Goal: Check status: Check status

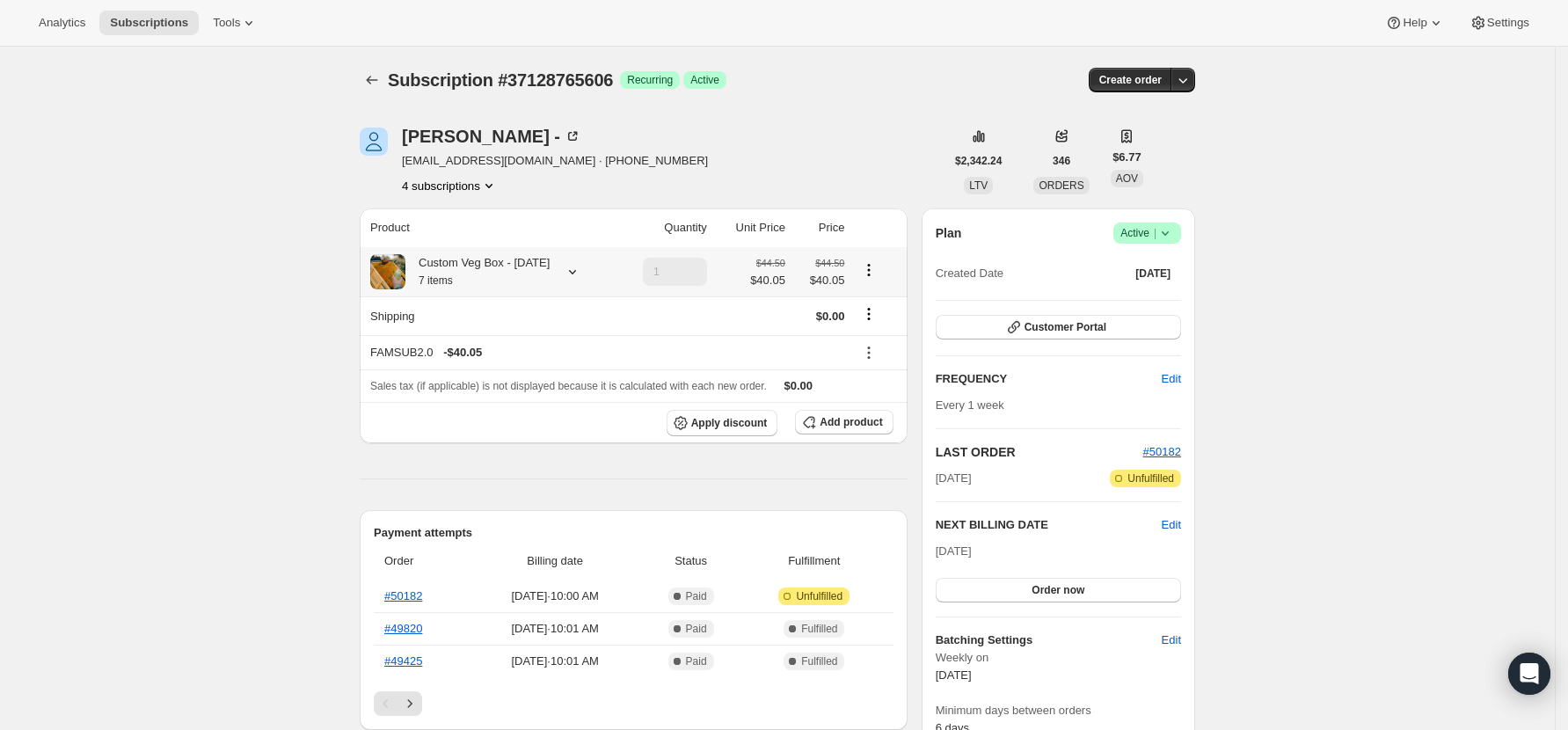
click at [566, 268] on icon at bounding box center [572, 271] width 18 height 18
click at [568, 263] on icon at bounding box center [572, 271] width 18 height 18
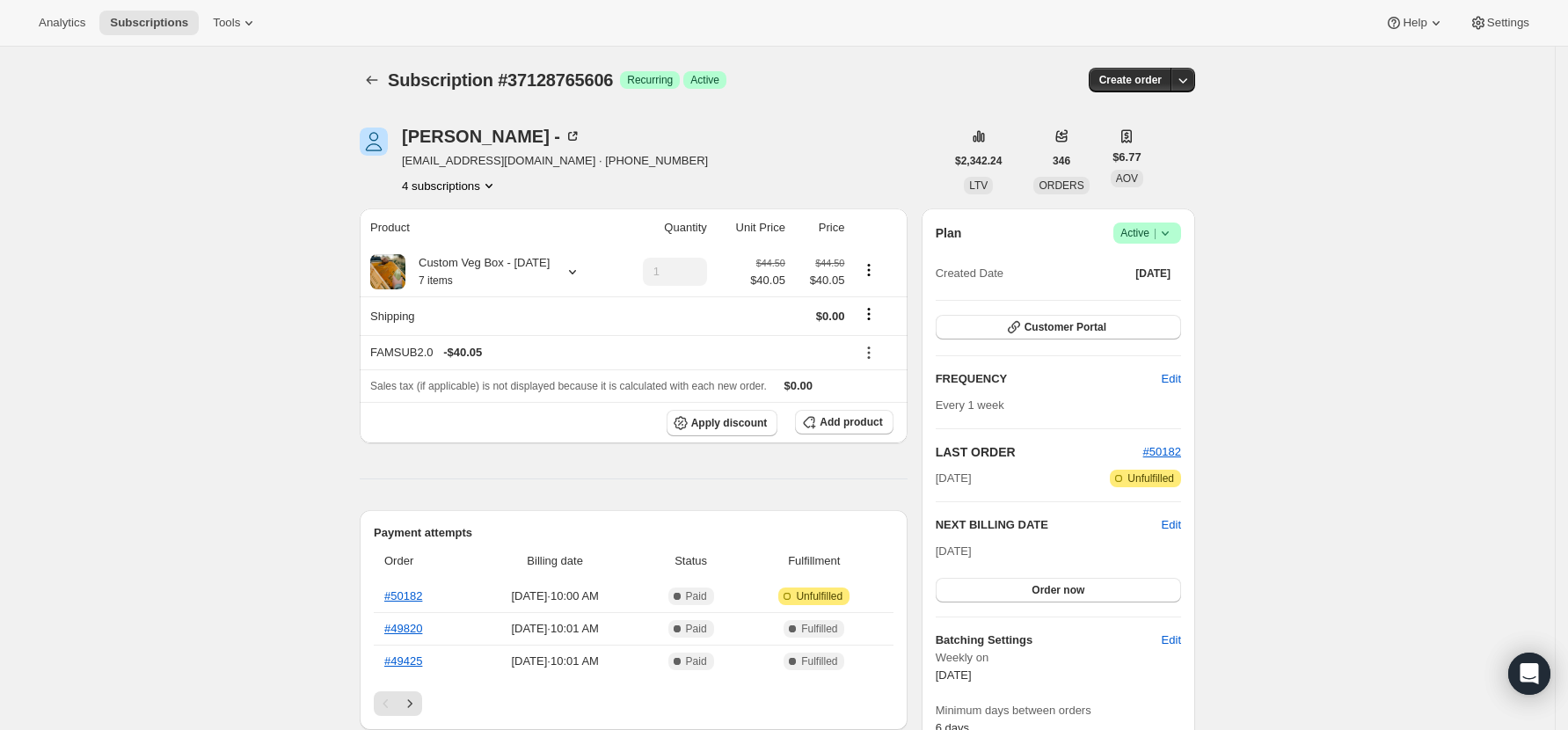
scroll to position [117, 0]
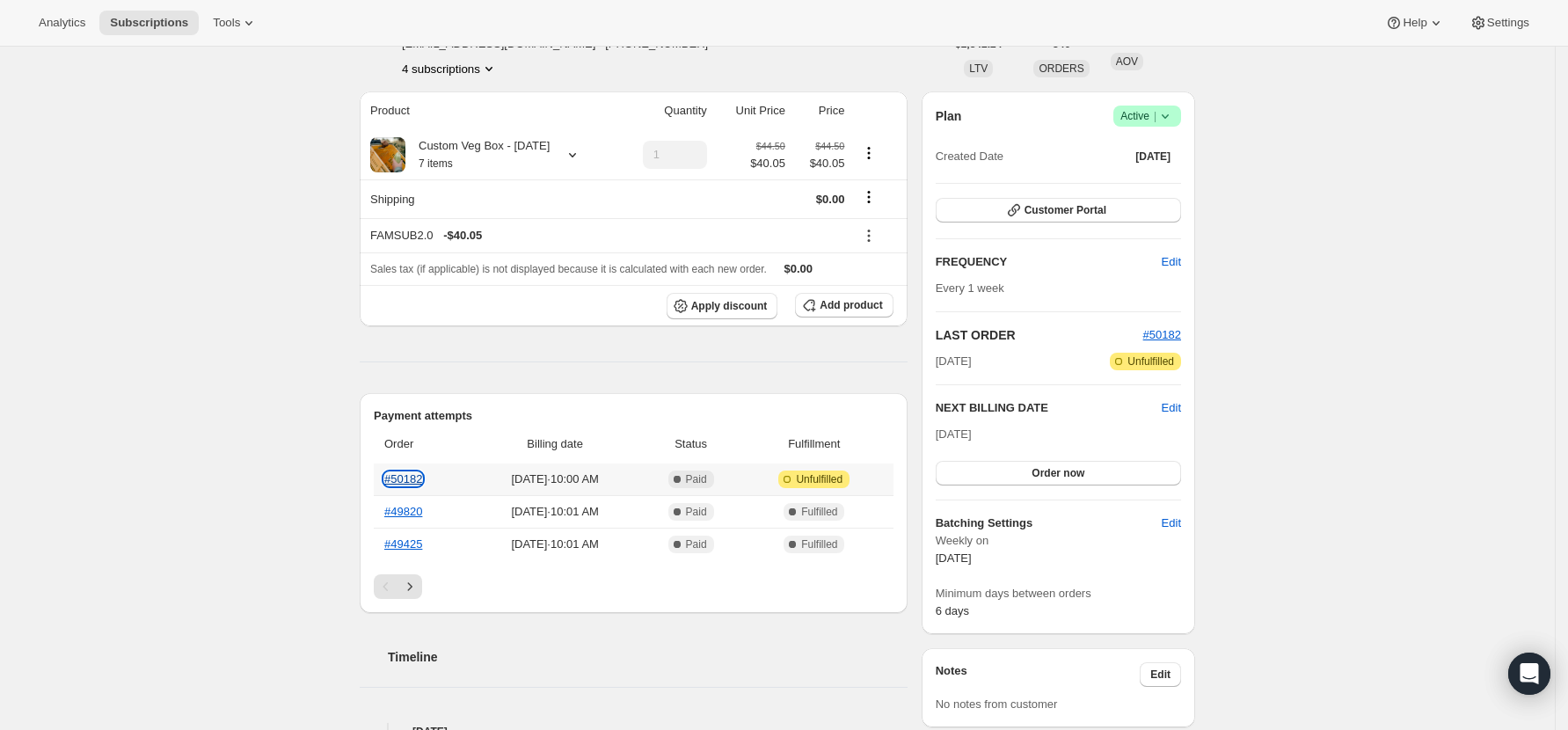
click at [408, 479] on link "#50182" at bounding box center [403, 479] width 37 height 13
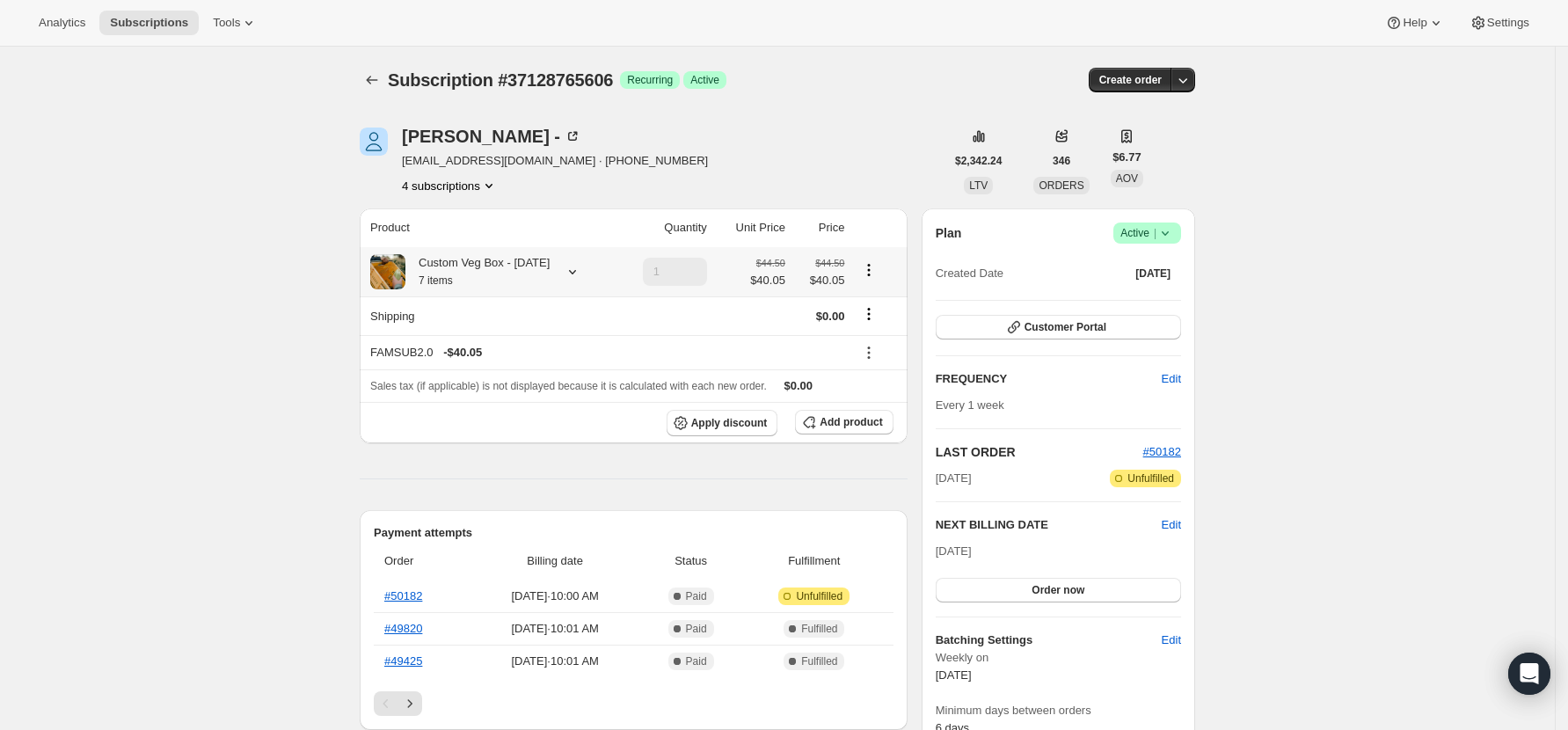
click at [559, 270] on div at bounding box center [569, 271] width 24 height 18
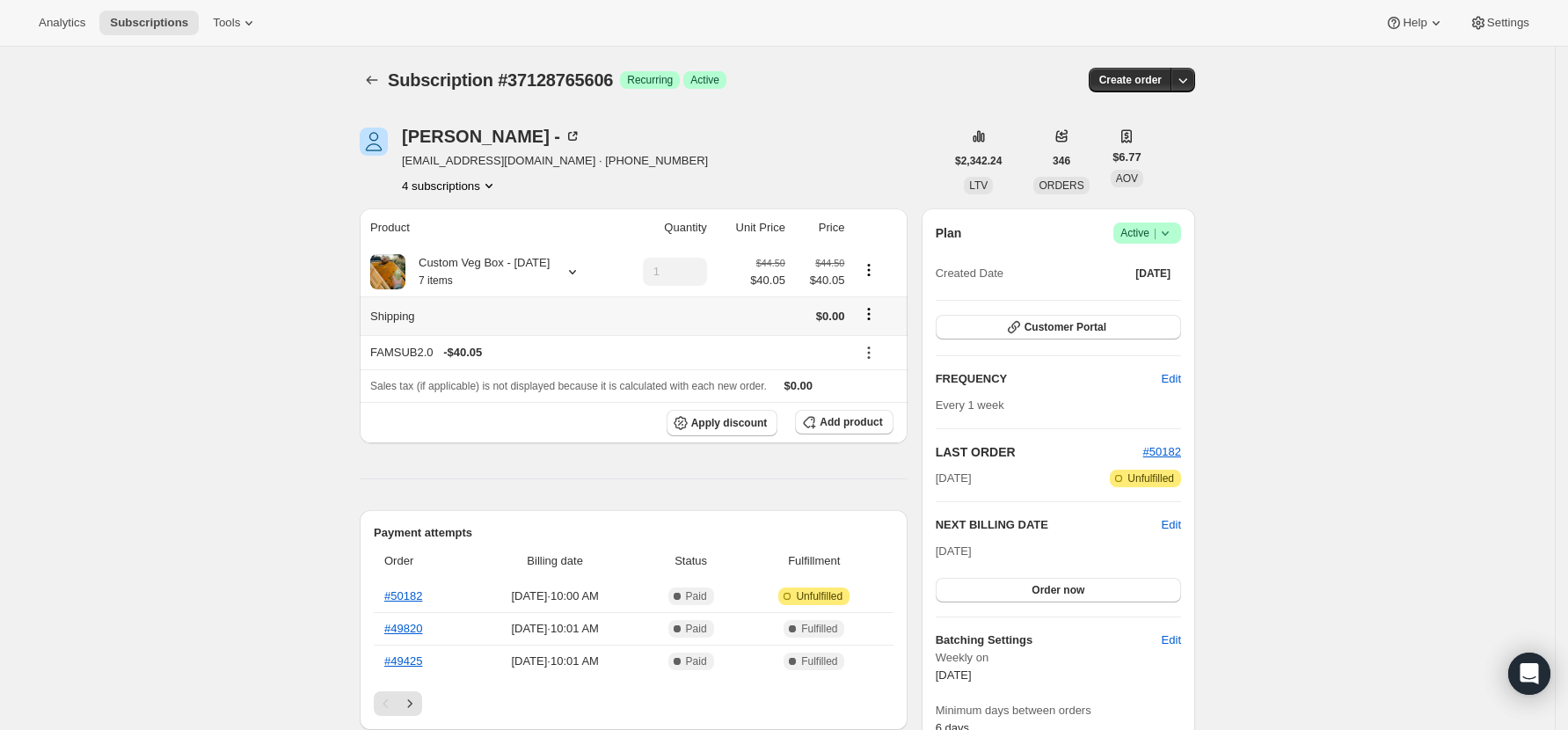
click at [868, 314] on icon "Shipping actions" at bounding box center [868, 314] width 18 height 18
drag, startPoint x: 270, startPoint y: 423, endPoint x: 726, endPoint y: 363, distance: 459.9
click at [871, 314] on icon "Shipping actions" at bounding box center [868, 314] width 18 height 18
click at [875, 349] on span "Edit shipping rate" at bounding box center [874, 349] width 88 height 13
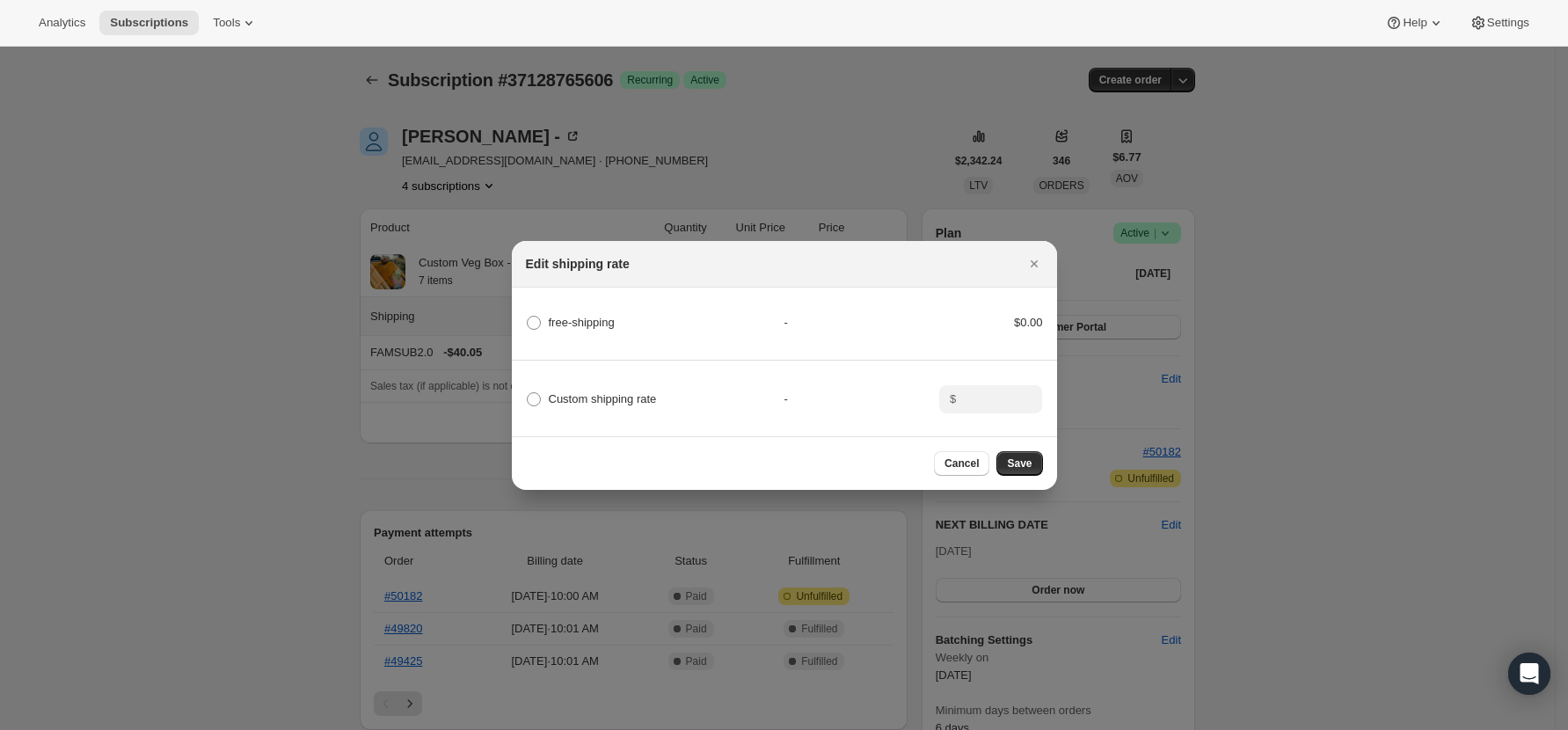
click at [951, 471] on span "Cancel" at bounding box center [961, 463] width 35 height 14
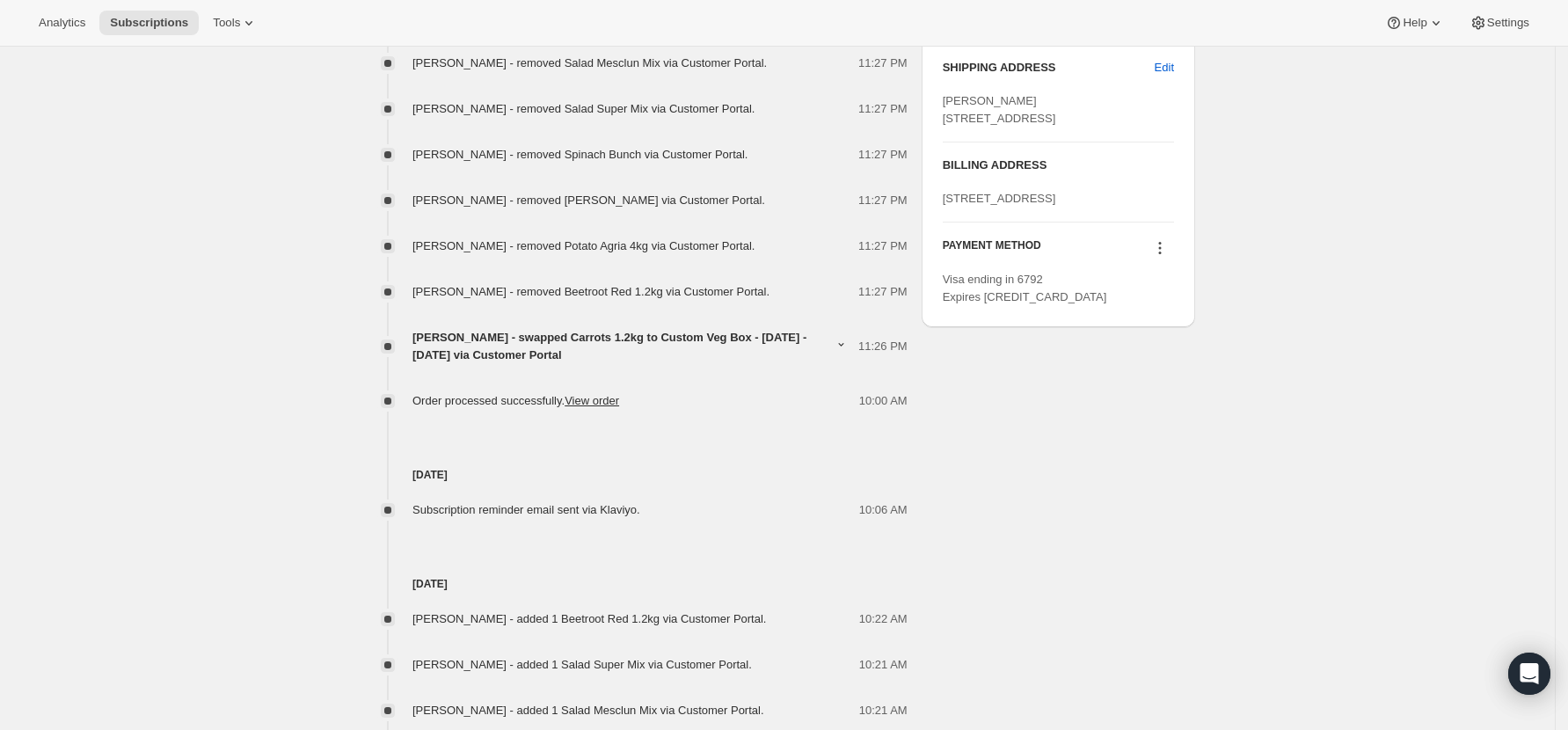
scroll to position [704, 0]
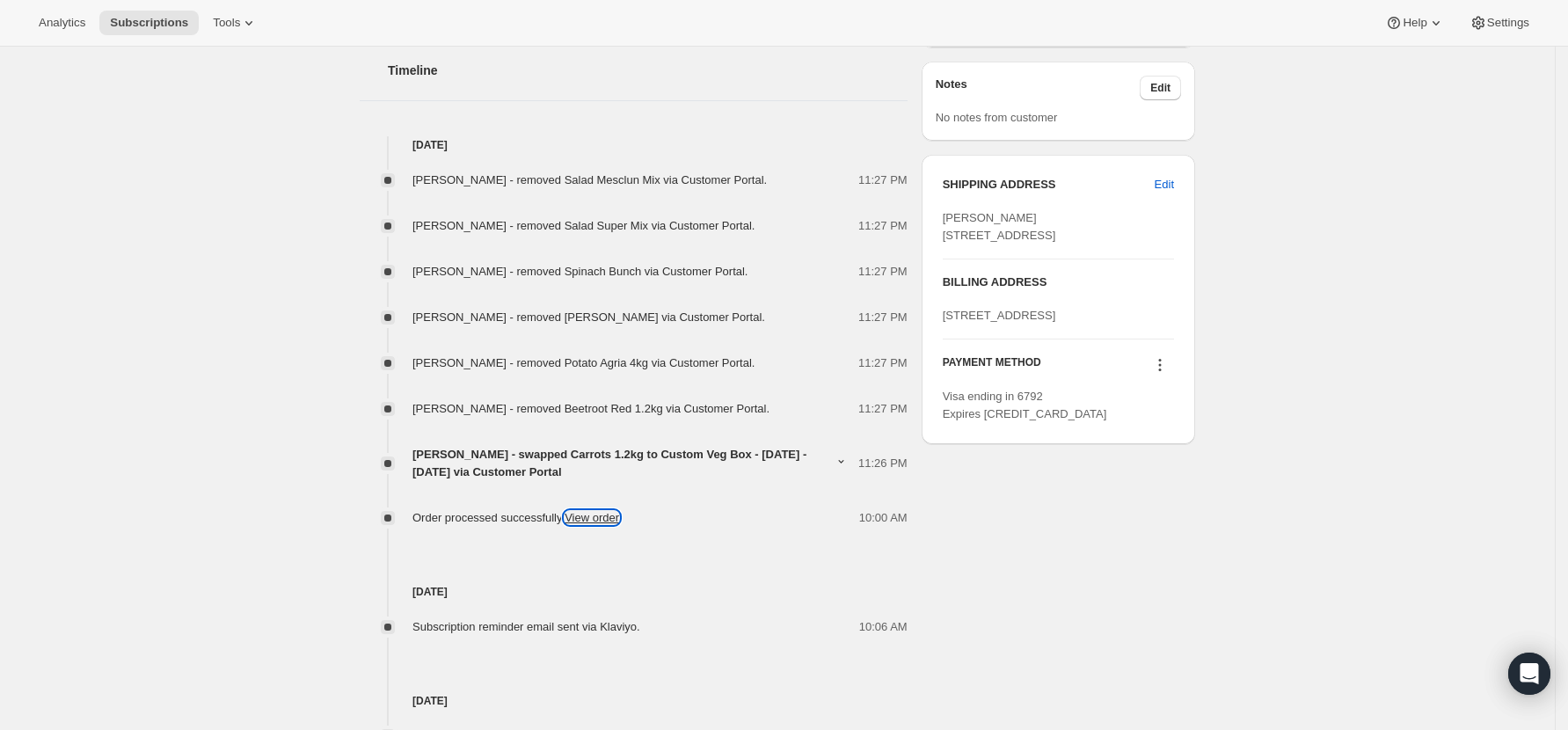
click at [597, 518] on link "View order" at bounding box center [591, 518] width 54 height 13
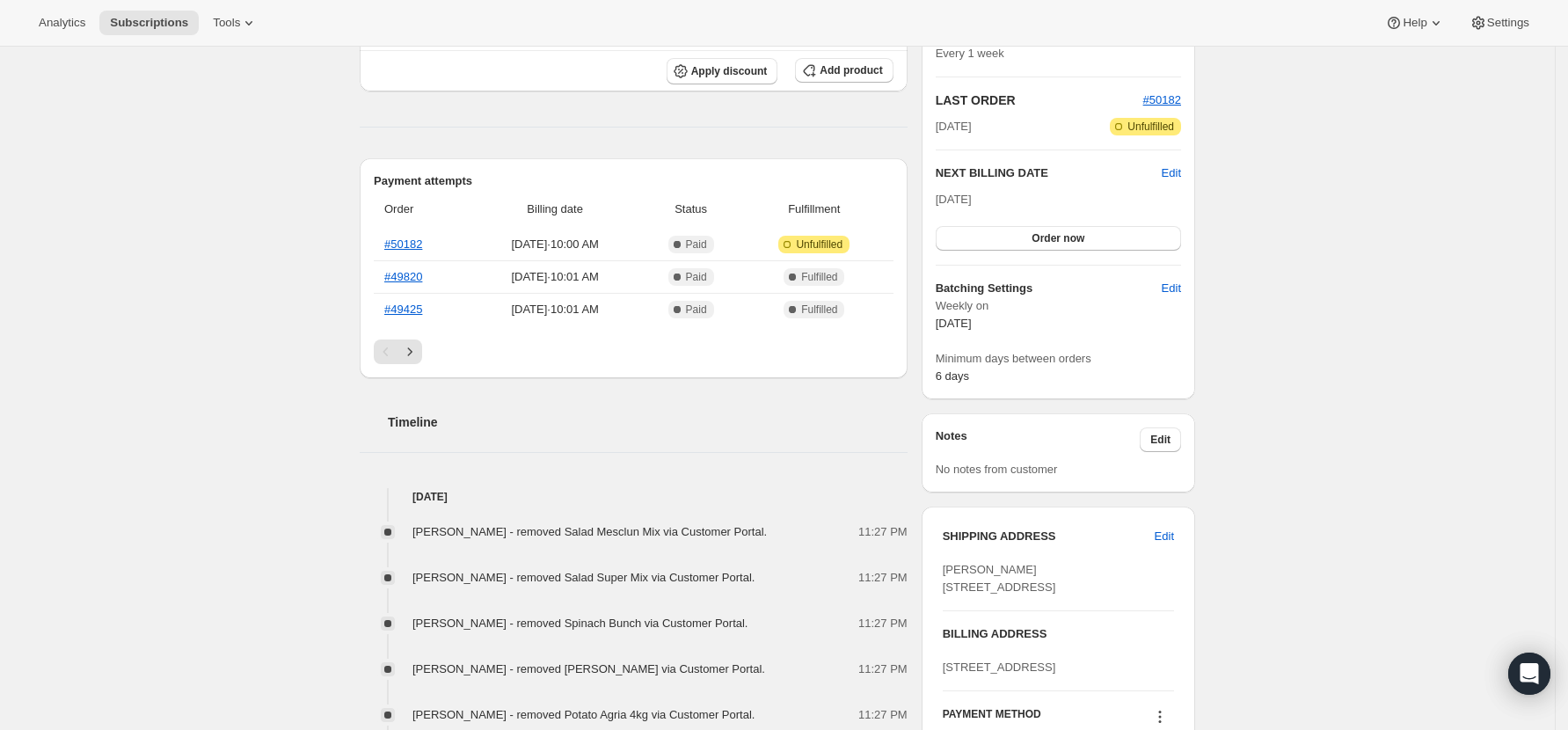
scroll to position [0, 0]
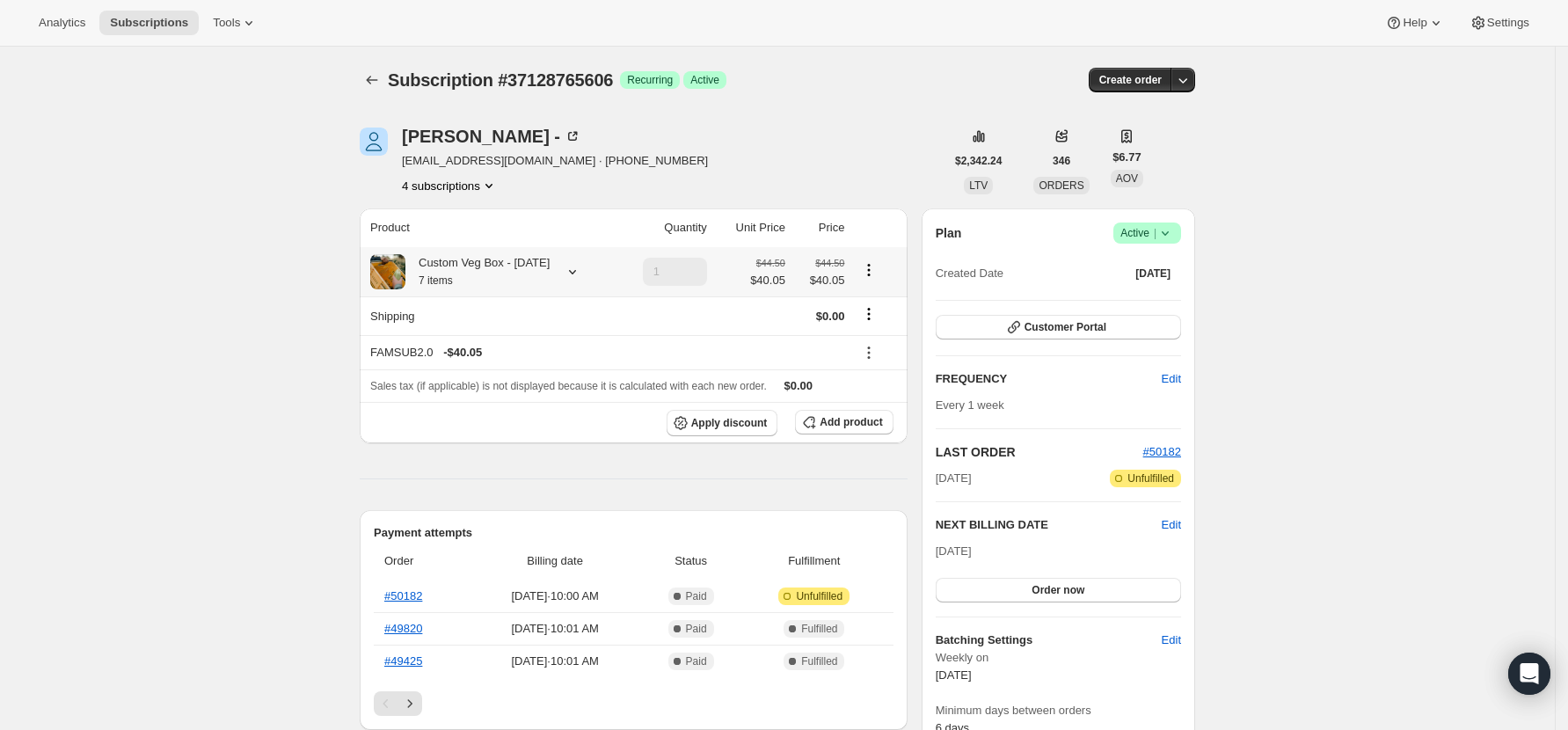
click at [552, 276] on div "Custom Veg Box - [DATE] 7 items" at bounding box center [490, 272] width 240 height 36
click at [570, 273] on icon at bounding box center [572, 271] width 18 height 18
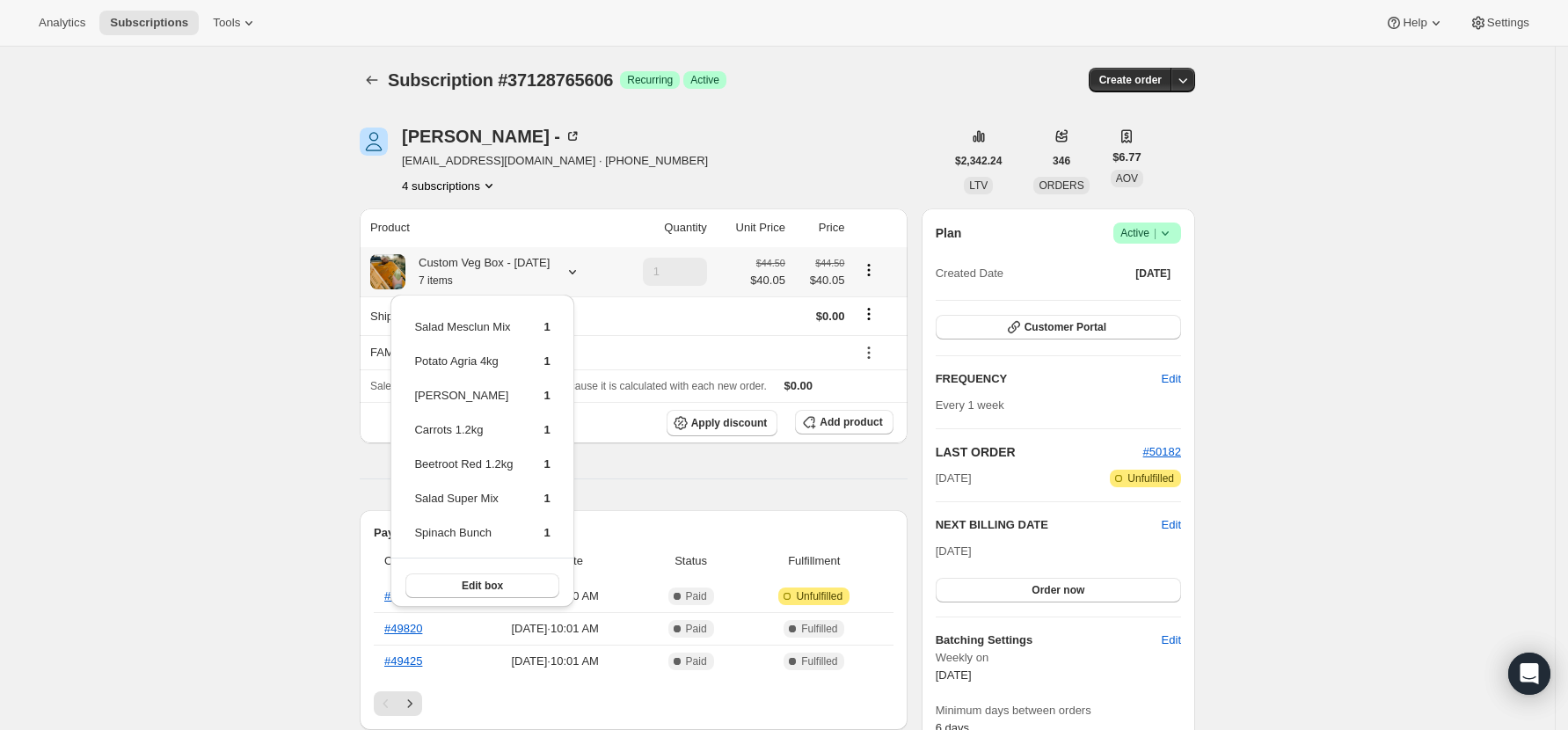
click at [572, 273] on icon at bounding box center [573, 272] width 7 height 5
